Goal: Task Accomplishment & Management: Use online tool/utility

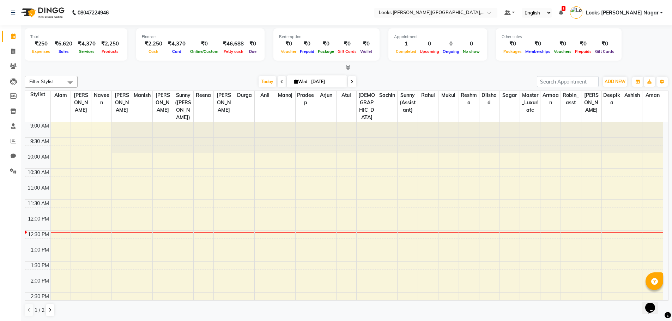
scroll to position [62, 0]
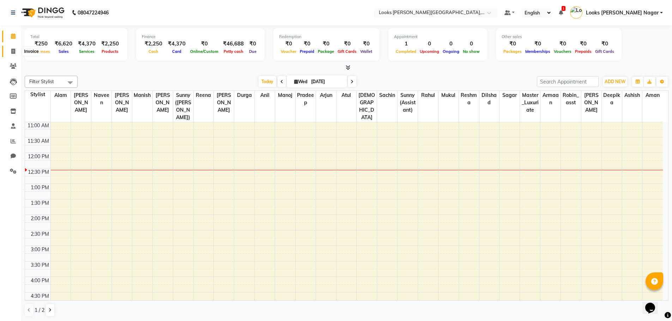
click at [14, 50] on icon at bounding box center [13, 51] width 4 height 5
select select "service"
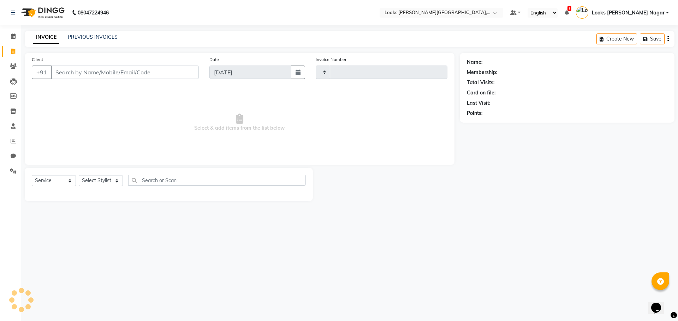
type input "3776"
select select "4327"
click at [90, 73] on input "Client" at bounding box center [125, 72] width 148 height 13
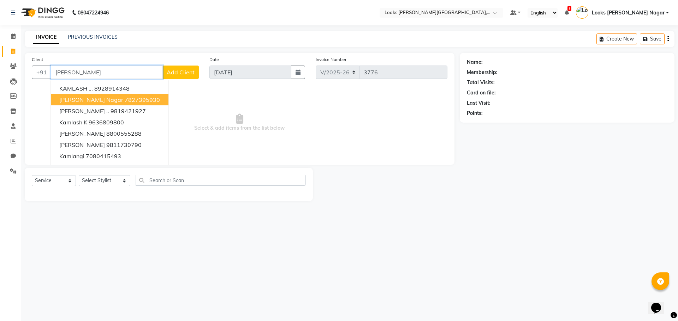
click at [89, 102] on span "[PERSON_NAME] Nagar" at bounding box center [91, 99] width 64 height 7
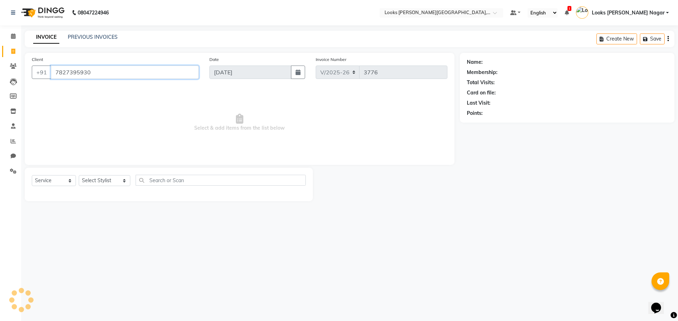
type input "7827395930"
click at [102, 180] on select "Select Stylist Alam Aman [PERSON_NAME] Armaan Ashish Atul Deepika [PERSON_NAME]…" at bounding box center [105, 180] width 52 height 11
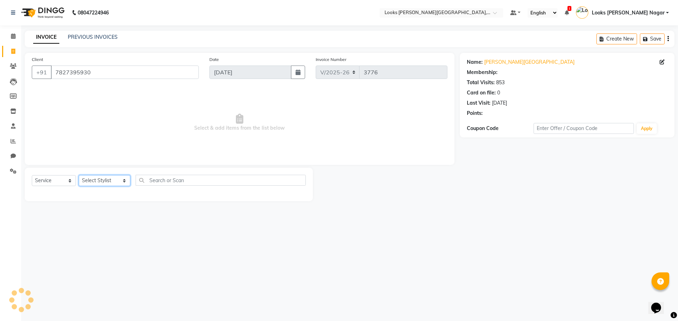
select select "1: Object"
select select "23523"
click at [79, 175] on select "Select Stylist Alam Aman [PERSON_NAME] Armaan Ashish Atul Deepika [PERSON_NAME]…" at bounding box center [105, 180] width 52 height 11
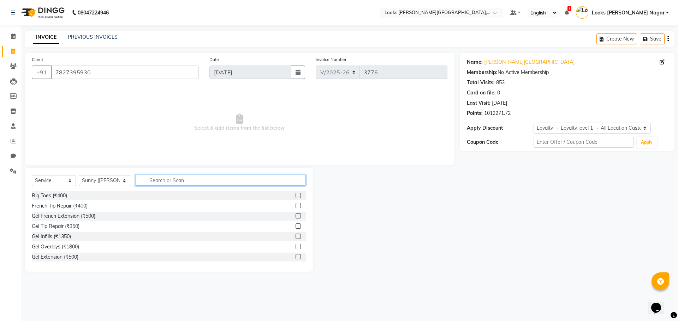
click at [146, 177] on input "text" at bounding box center [221, 180] width 170 height 11
type input "cut"
click at [56, 210] on div "Stylist Cut(M) (₹700)" at bounding box center [55, 206] width 46 height 7
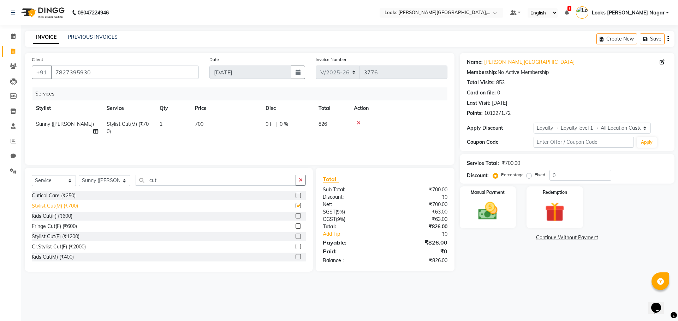
checkbox input "false"
drag, startPoint x: 181, startPoint y: 181, endPoint x: 58, endPoint y: 184, distance: 123.2
click at [96, 183] on div "Select Service Product Membership Package Voucher Prepaid Gift Card Select Styl…" at bounding box center [169, 183] width 274 height 17
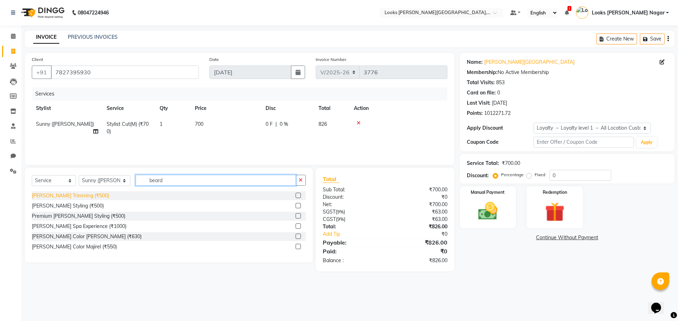
type input "beard"
click at [69, 199] on div "[PERSON_NAME] Trimming (₹500)" at bounding box center [70, 195] width 77 height 7
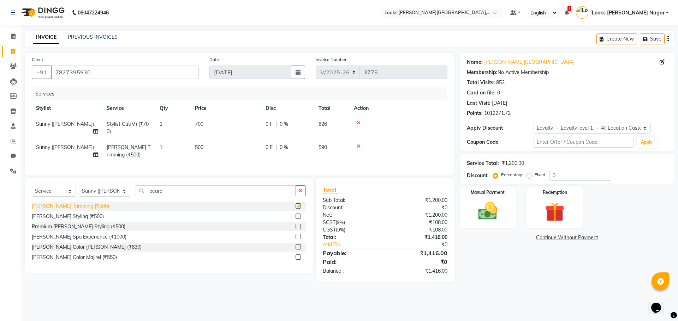
checkbox input "false"
click at [211, 146] on td "500" at bounding box center [226, 151] width 71 height 23
select select "23523"
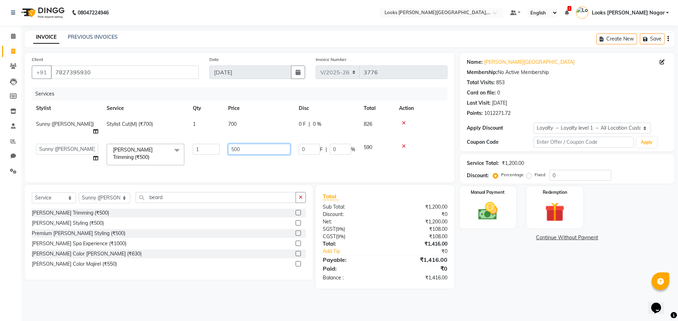
drag, startPoint x: 246, startPoint y: 145, endPoint x: 164, endPoint y: 160, distance: 83.3
click at [166, 160] on div "Services Stylist Service Qty Price Disc Total Action Sunny ([PERSON_NAME]) Styl…" at bounding box center [239, 132] width 415 height 88
type input "297"
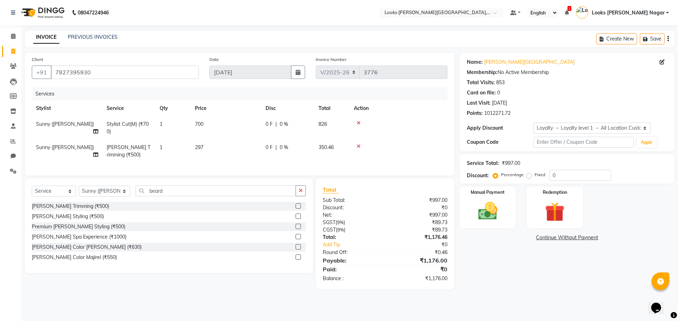
click at [246, 127] on td "700" at bounding box center [226, 127] width 71 height 23
select select "23523"
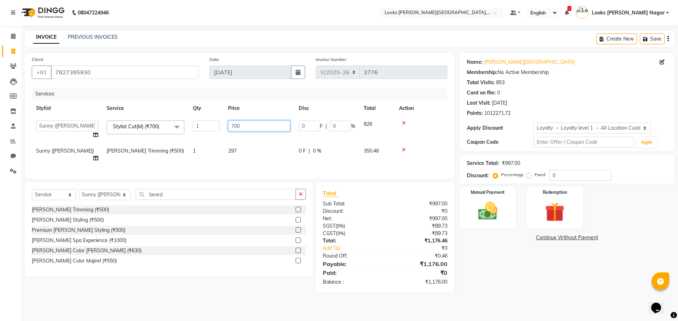
drag, startPoint x: 246, startPoint y: 127, endPoint x: 181, endPoint y: 138, distance: 65.5
click at [195, 137] on tr "Alam Aman [PERSON_NAME] Armaan Ashish Atul Deepika Deepu Dilshad Durga [PERSON_…" at bounding box center [239, 129] width 415 height 27
type input "466"
click at [510, 270] on div "Name: [PERSON_NAME] Nagar Membership: No Active Membership Total Visits: 853 Ca…" at bounding box center [569, 173] width 220 height 240
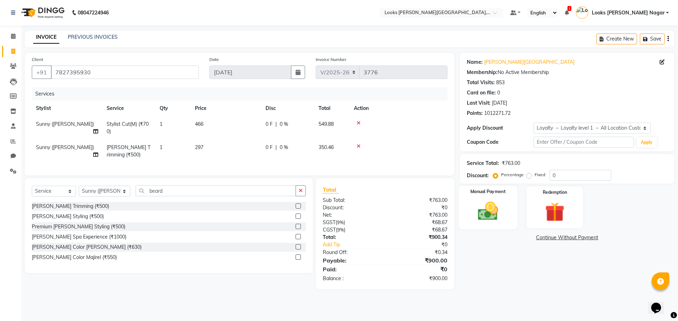
click at [481, 210] on img at bounding box center [487, 211] width 33 height 23
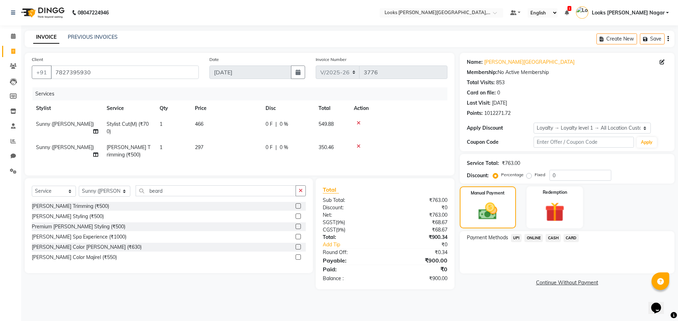
click at [554, 240] on span "CASH" at bounding box center [552, 238] width 15 height 8
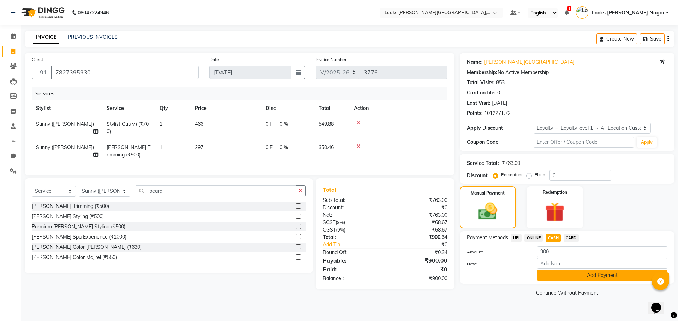
click at [554, 276] on button "Add Payment" at bounding box center [602, 275] width 130 height 11
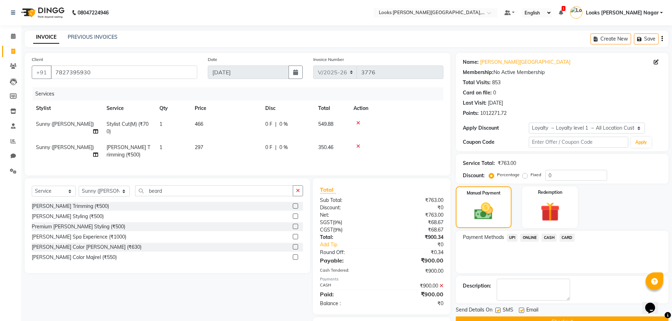
click at [551, 319] on button "Checkout" at bounding box center [562, 322] width 213 height 11
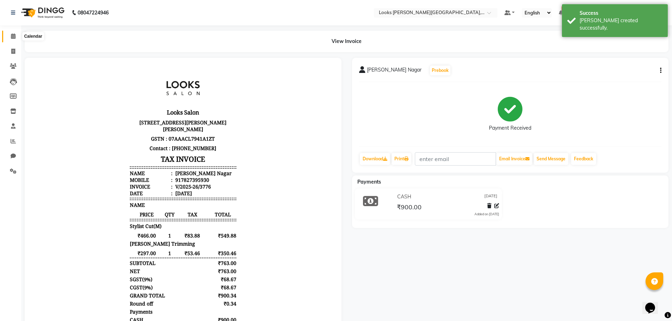
click at [14, 37] on icon at bounding box center [13, 36] width 5 height 5
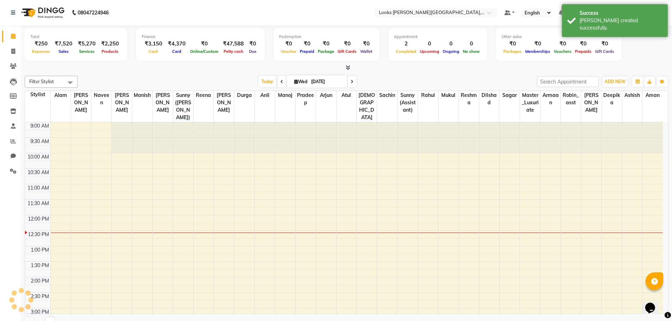
scroll to position [94, 0]
